Goal: Transaction & Acquisition: Purchase product/service

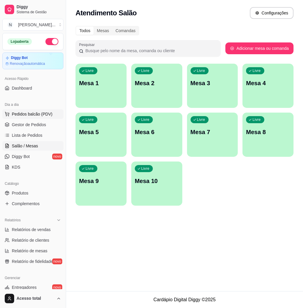
click at [43, 112] on span "Pedidos balcão (PDV)" at bounding box center [32, 114] width 41 height 6
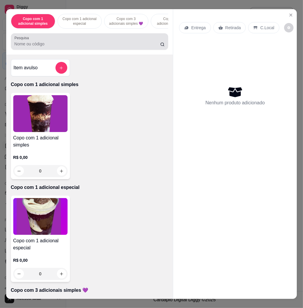
click at [36, 41] on div at bounding box center [89, 42] width 150 height 12
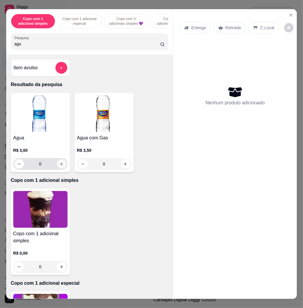
type input "agu"
click at [60, 166] on icon "increase-product-quantity" at bounding box center [61, 164] width 4 height 4
type input "1"
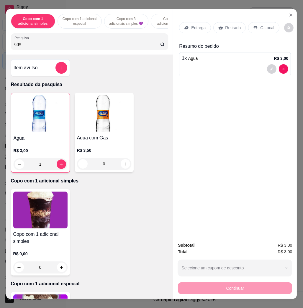
click at [260, 25] on p "C.Local" at bounding box center [267, 28] width 14 height 6
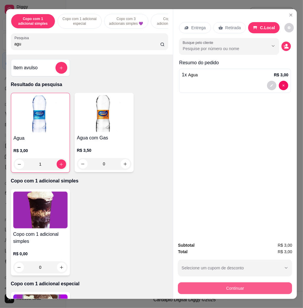
click at [245, 287] on button "Continuar" at bounding box center [235, 288] width 114 height 12
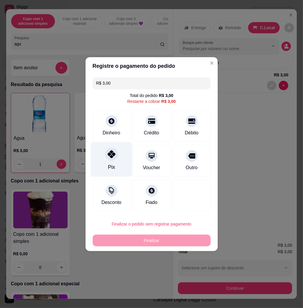
click at [114, 168] on div "Pix" at bounding box center [111, 159] width 42 height 34
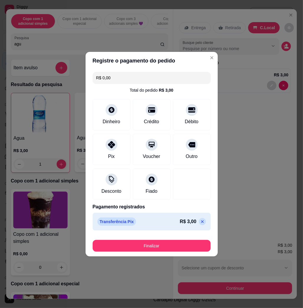
click at [200, 220] on icon at bounding box center [202, 221] width 5 height 5
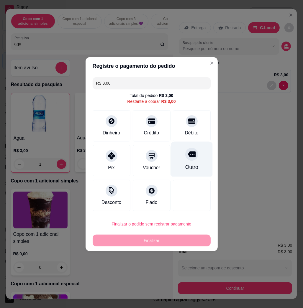
drag, startPoint x: 189, startPoint y: 129, endPoint x: 184, endPoint y: 160, distance: 31.1
click at [190, 129] on div "Débito" at bounding box center [192, 132] width 14 height 7
type input "R$ 0,00"
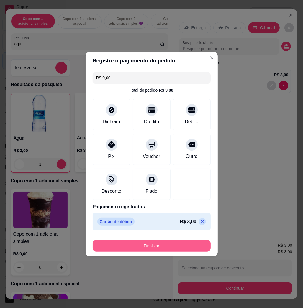
click at [180, 249] on button "Finalizar" at bounding box center [152, 246] width 118 height 12
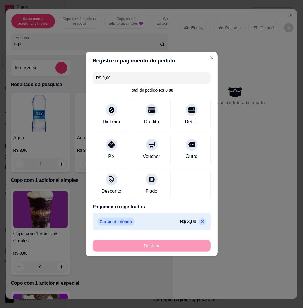
type input "0"
type input "-R$ 3,00"
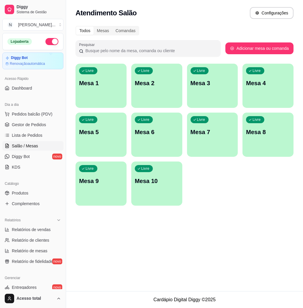
click at [94, 88] on div "Livre Mesa 1" at bounding box center [100, 82] width 51 height 37
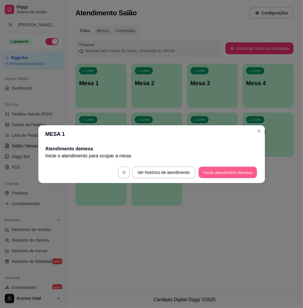
click at [232, 173] on button "Iniciar atendimento de mesa" at bounding box center [227, 172] width 58 height 11
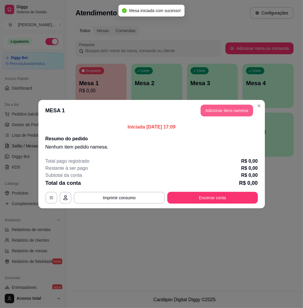
click at [220, 110] on button "Adicionar itens na mesa" at bounding box center [226, 111] width 52 height 12
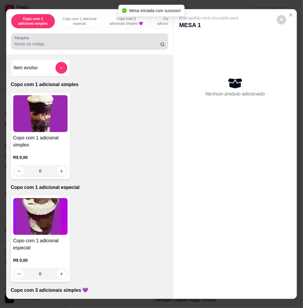
click at [55, 47] on input "Pesquisa" at bounding box center [87, 44] width 146 height 6
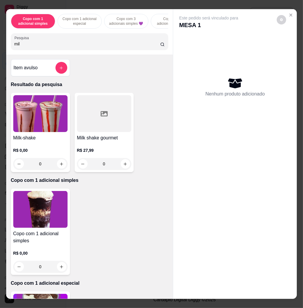
type input "mil"
click at [43, 113] on img at bounding box center [40, 113] width 54 height 37
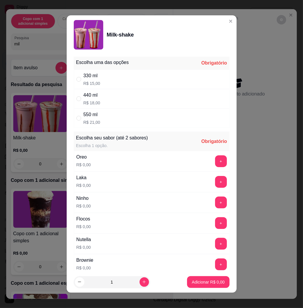
click at [118, 118] on div "550 ml R$ 21,00" at bounding box center [152, 117] width 156 height 19
radio input "true"
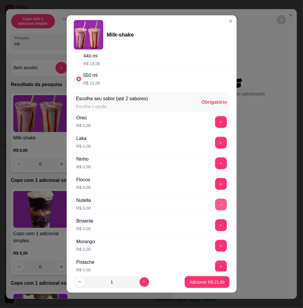
click at [215, 200] on button "+" at bounding box center [221, 205] width 12 height 12
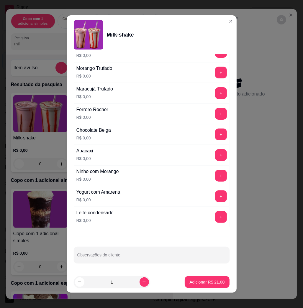
scroll to position [3, 0]
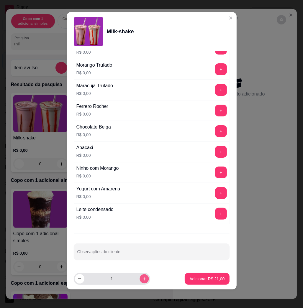
click at [142, 277] on icon "increase-product-quantity" at bounding box center [144, 278] width 4 height 4
type input "2"
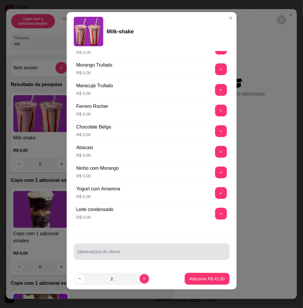
click at [150, 246] on div at bounding box center [151, 252] width 149 height 12
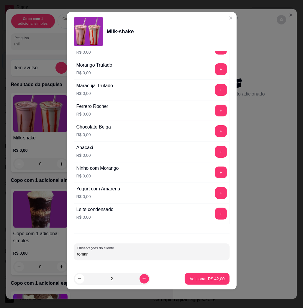
type input "tomar"
click at [194, 273] on button "Adicionar R$ 42,00" at bounding box center [206, 278] width 43 height 11
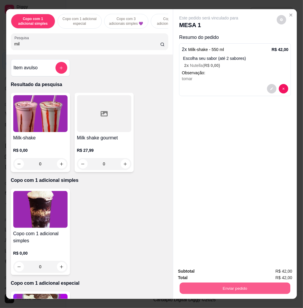
click at [202, 282] on button "Enviar pedido" at bounding box center [235, 287] width 111 height 11
click at [203, 272] on button "Não registrar e enviar pedido" at bounding box center [215, 270] width 60 height 11
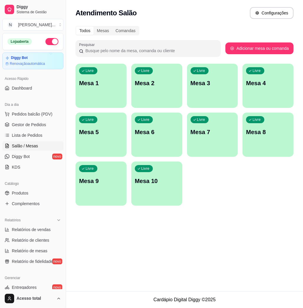
click at [168, 260] on div "Atendimento Salão Configurações Todos Mesas Comandas Pesquisar Adicionar mesa o…" at bounding box center [184, 145] width 237 height 291
click at [163, 253] on div "Atendimento Salão Configurações Todos Mesas Comandas Pesquisar Adicionar mesa o…" at bounding box center [184, 145] width 237 height 291
